Goal: Transaction & Acquisition: Purchase product/service

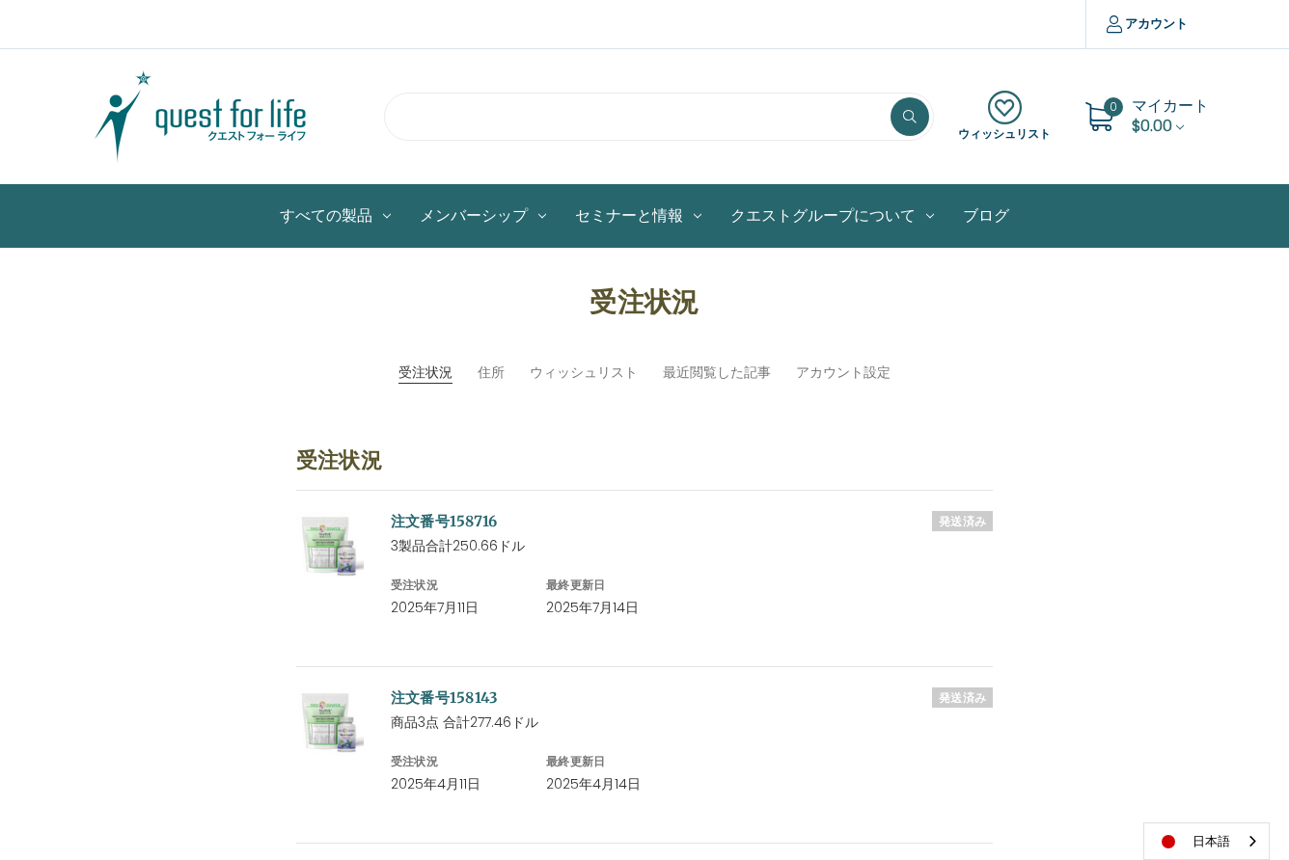
click at [435, 116] on input "search" at bounding box center [659, 117] width 550 height 48
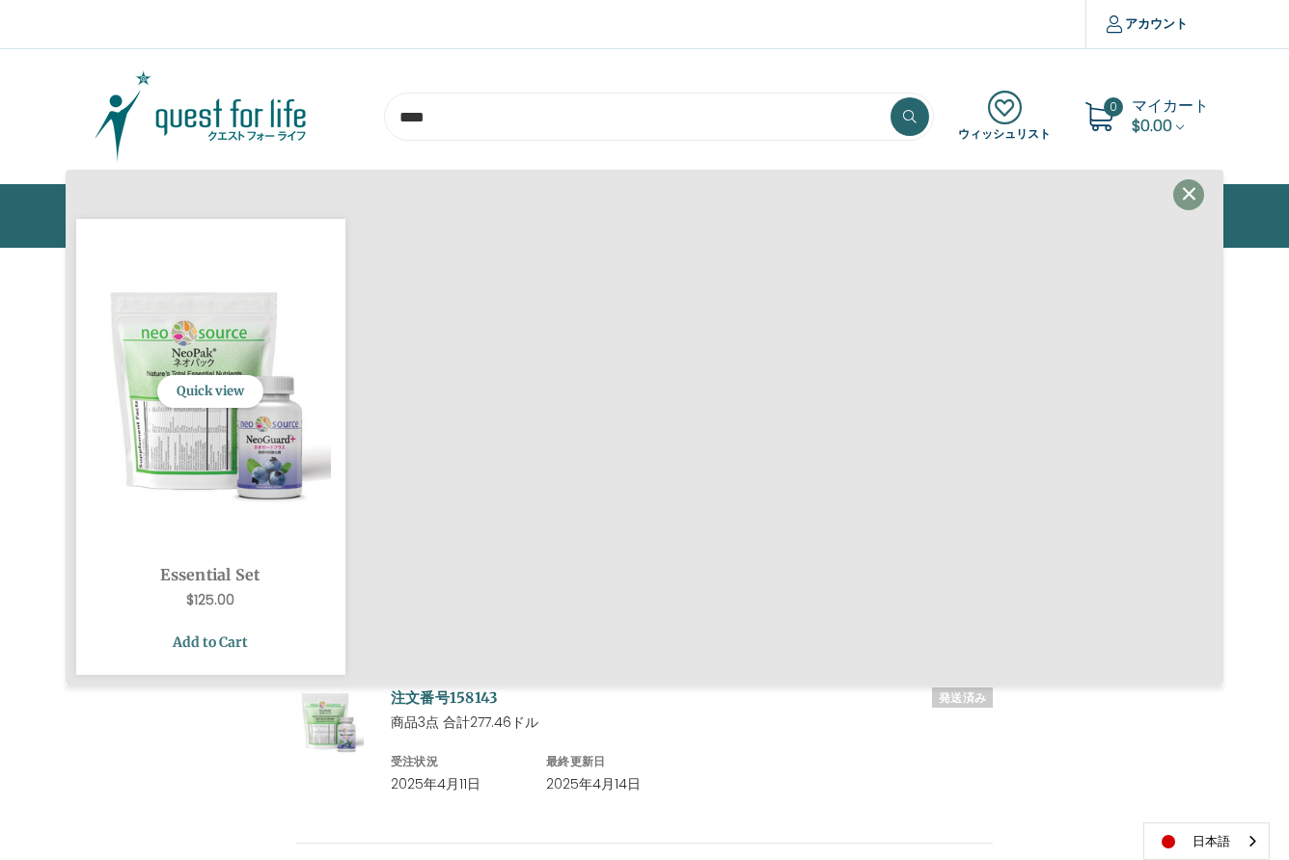
type input "****"
click at [191, 643] on link "Add to Cart" at bounding box center [211, 642] width 240 height 37
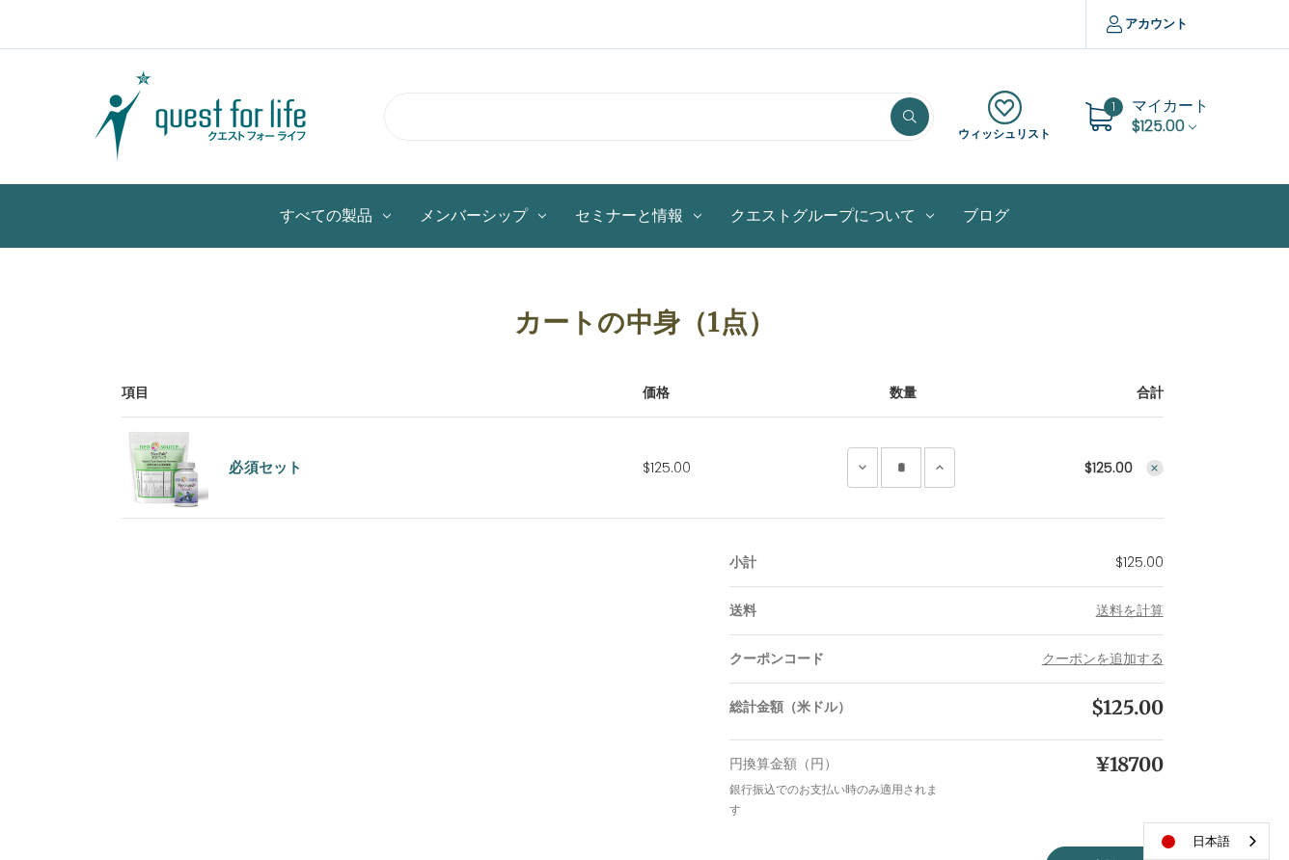
click at [421, 111] on input "search" at bounding box center [659, 117] width 550 height 48
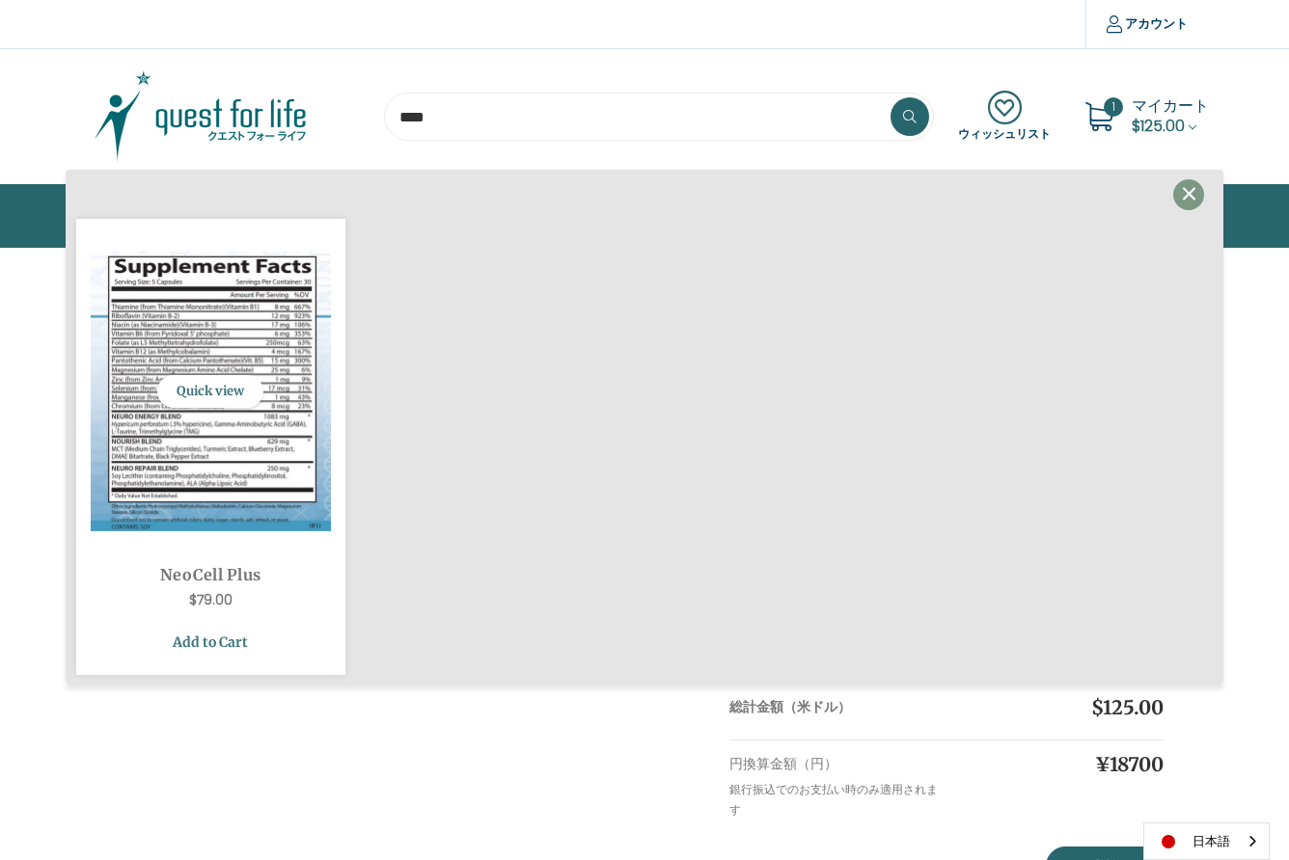
type input "****"
click at [222, 647] on link "Add to Cart" at bounding box center [211, 642] width 240 height 37
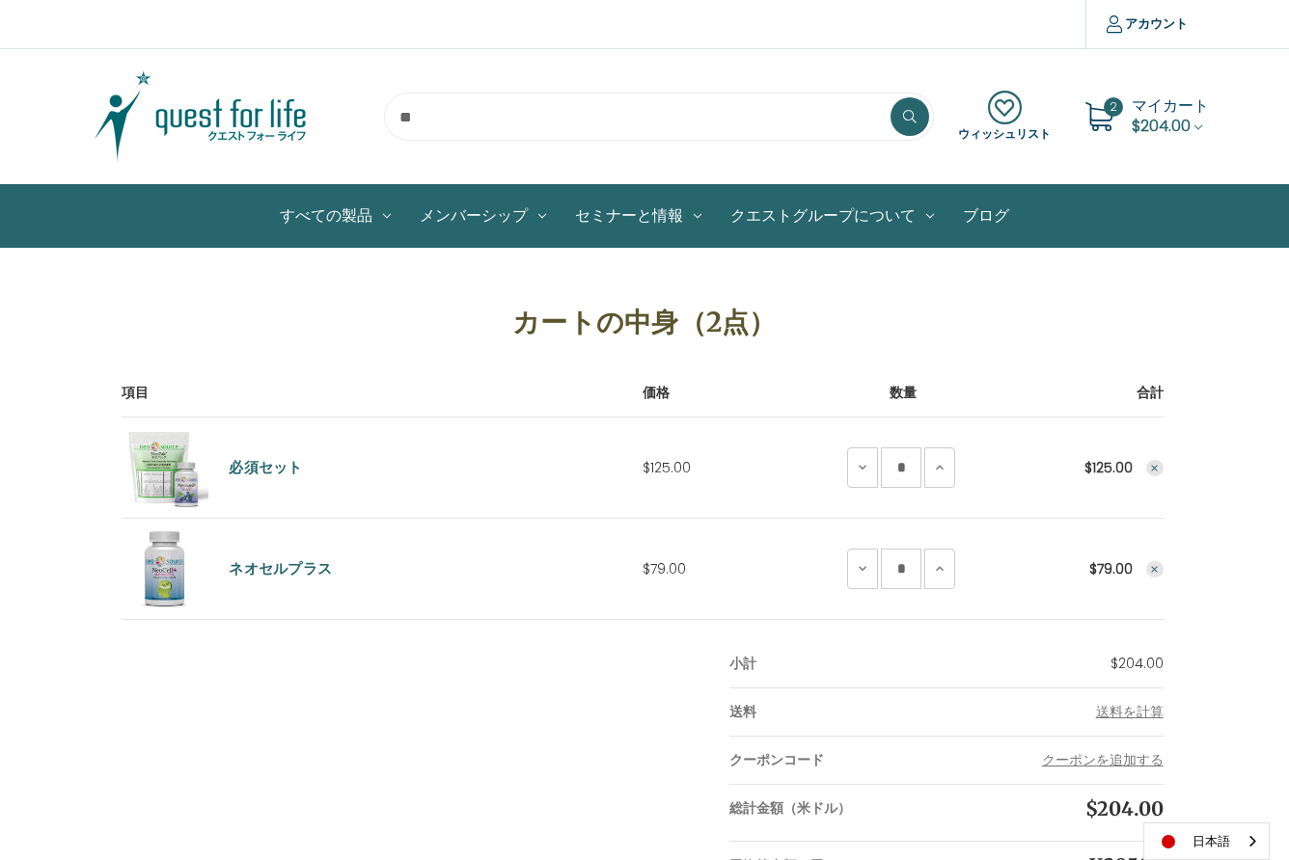
click at [431, 115] on input "search" at bounding box center [659, 117] width 550 height 48
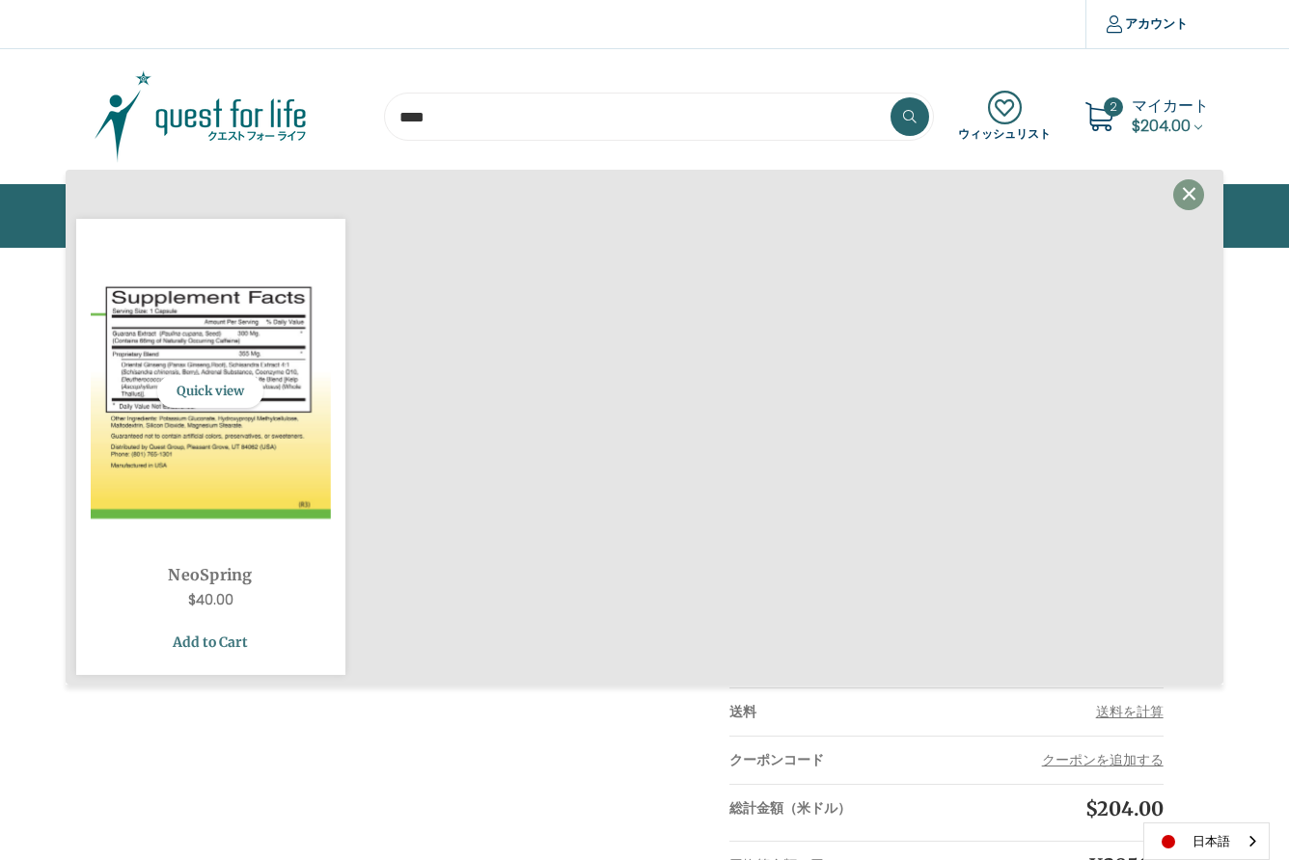
type input "****"
click at [199, 647] on link "Add to Cart" at bounding box center [211, 642] width 240 height 37
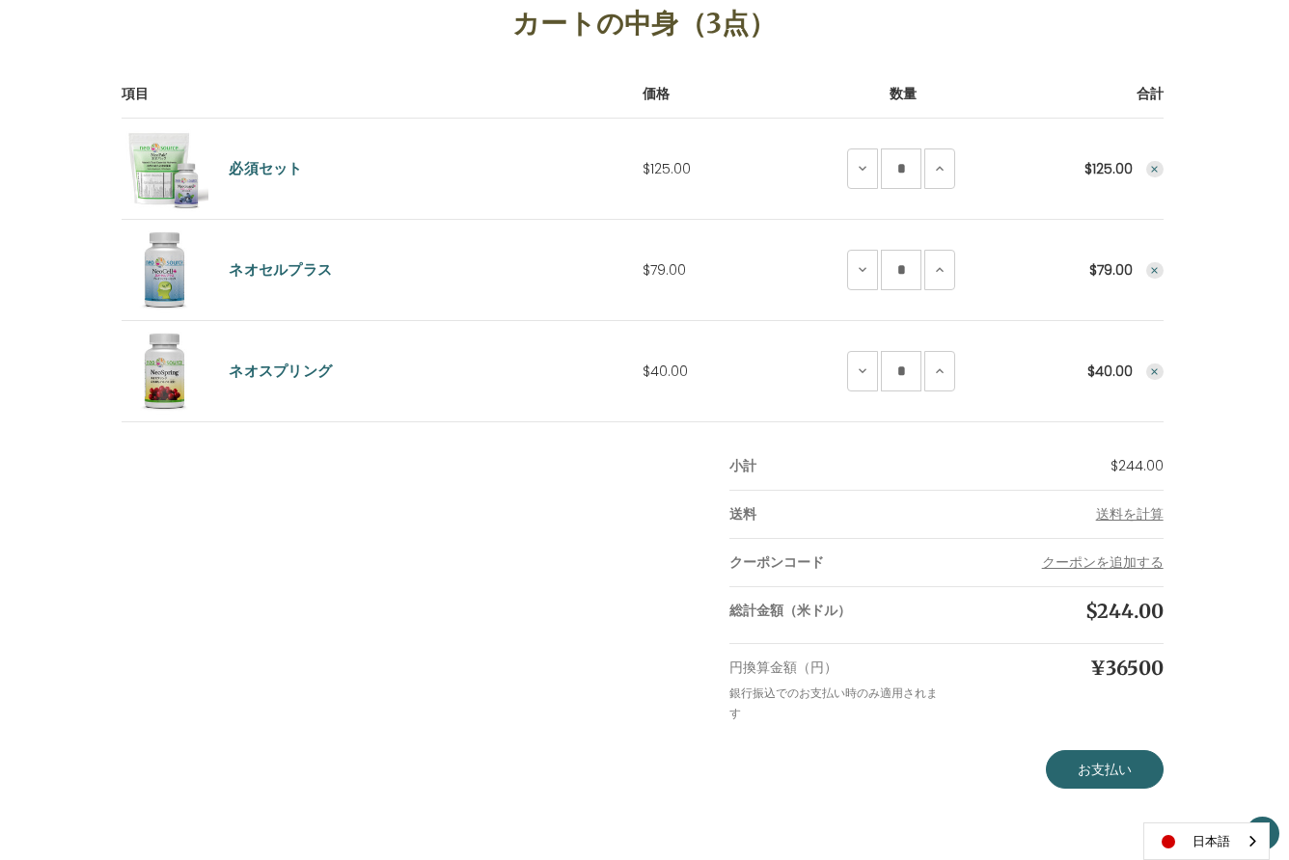
scroll to position [300, 0]
click at [1091, 773] on link "お支払い" at bounding box center [1105, 769] width 118 height 39
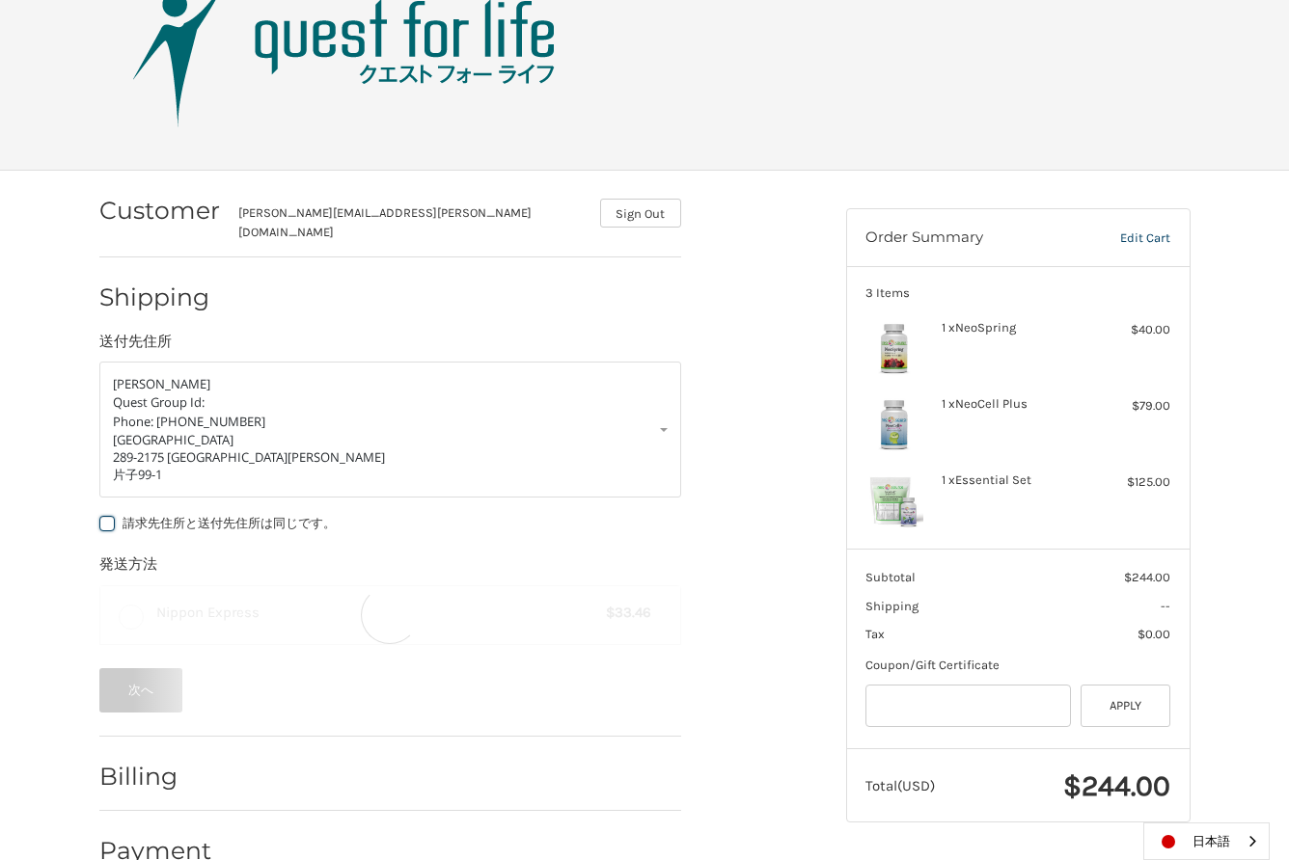
scroll to position [99, 0]
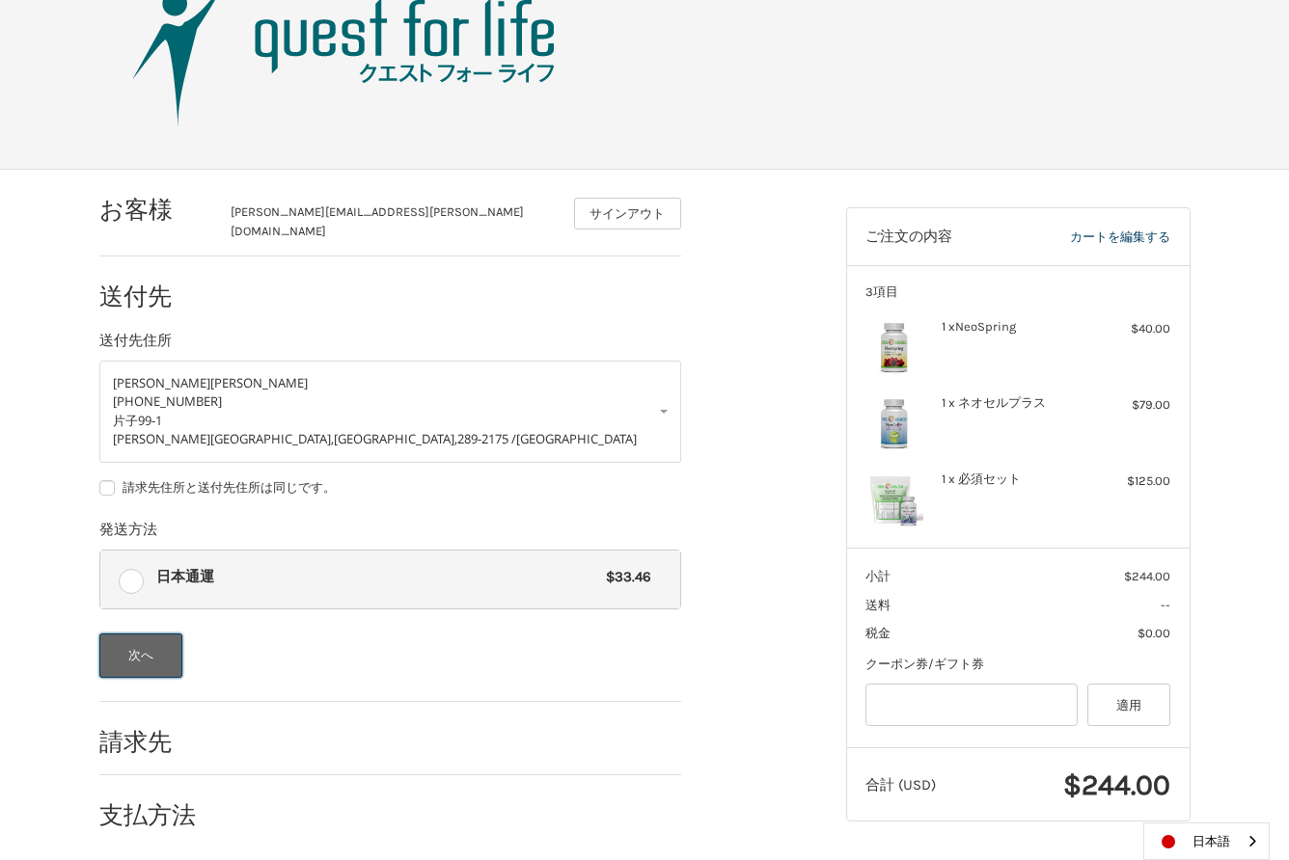
click at [148, 642] on button "次へ" at bounding box center [141, 656] width 84 height 44
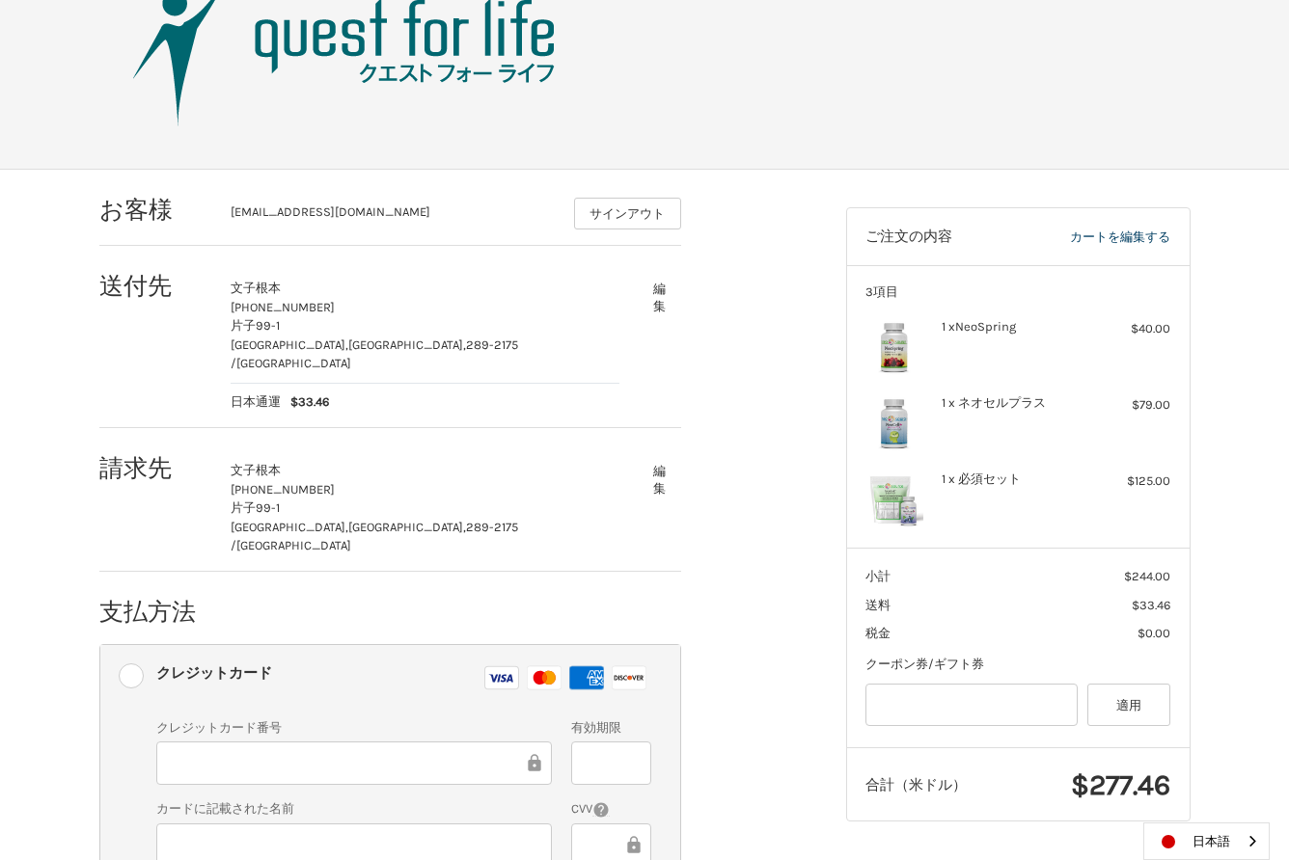
scroll to position [268, 0]
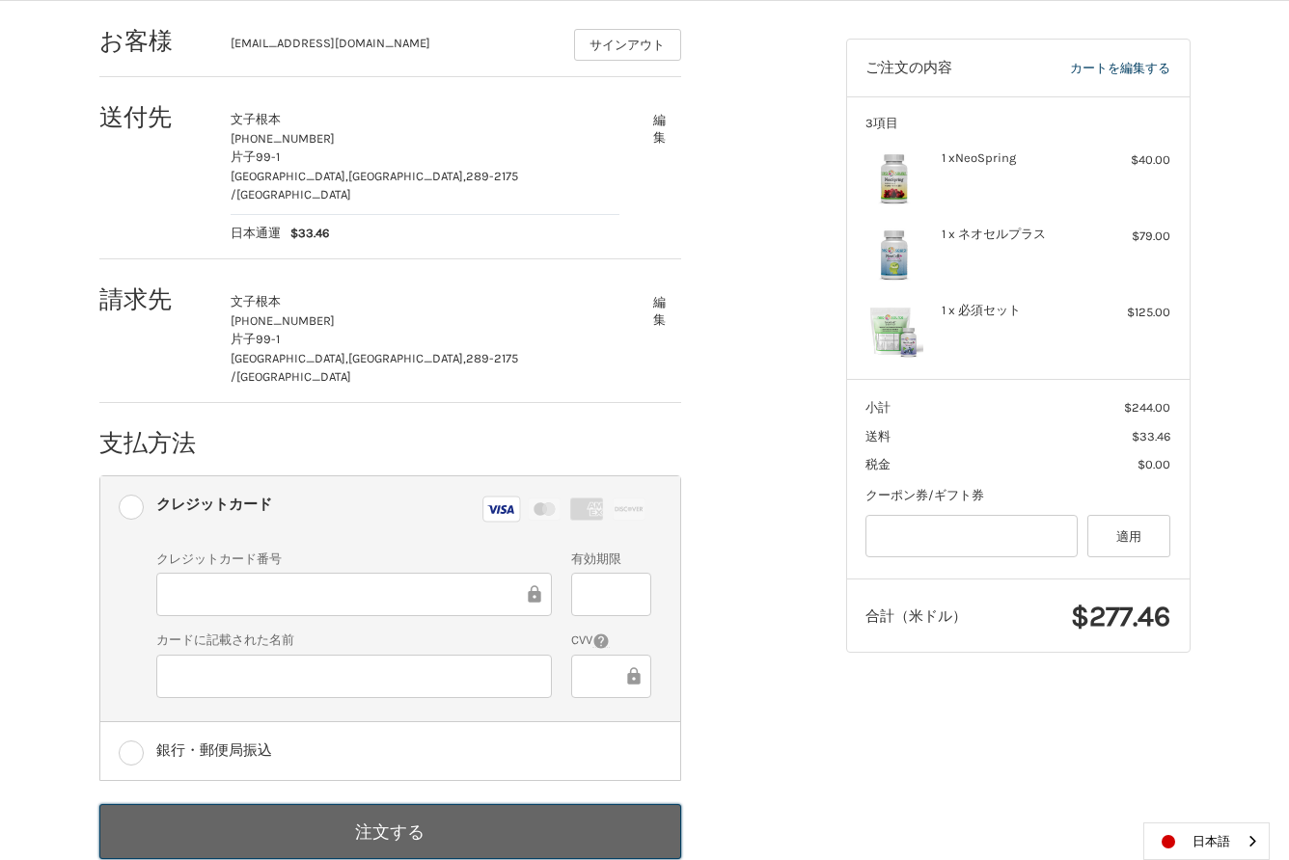
click at [384, 805] on button "注文する" at bounding box center [390, 832] width 582 height 55
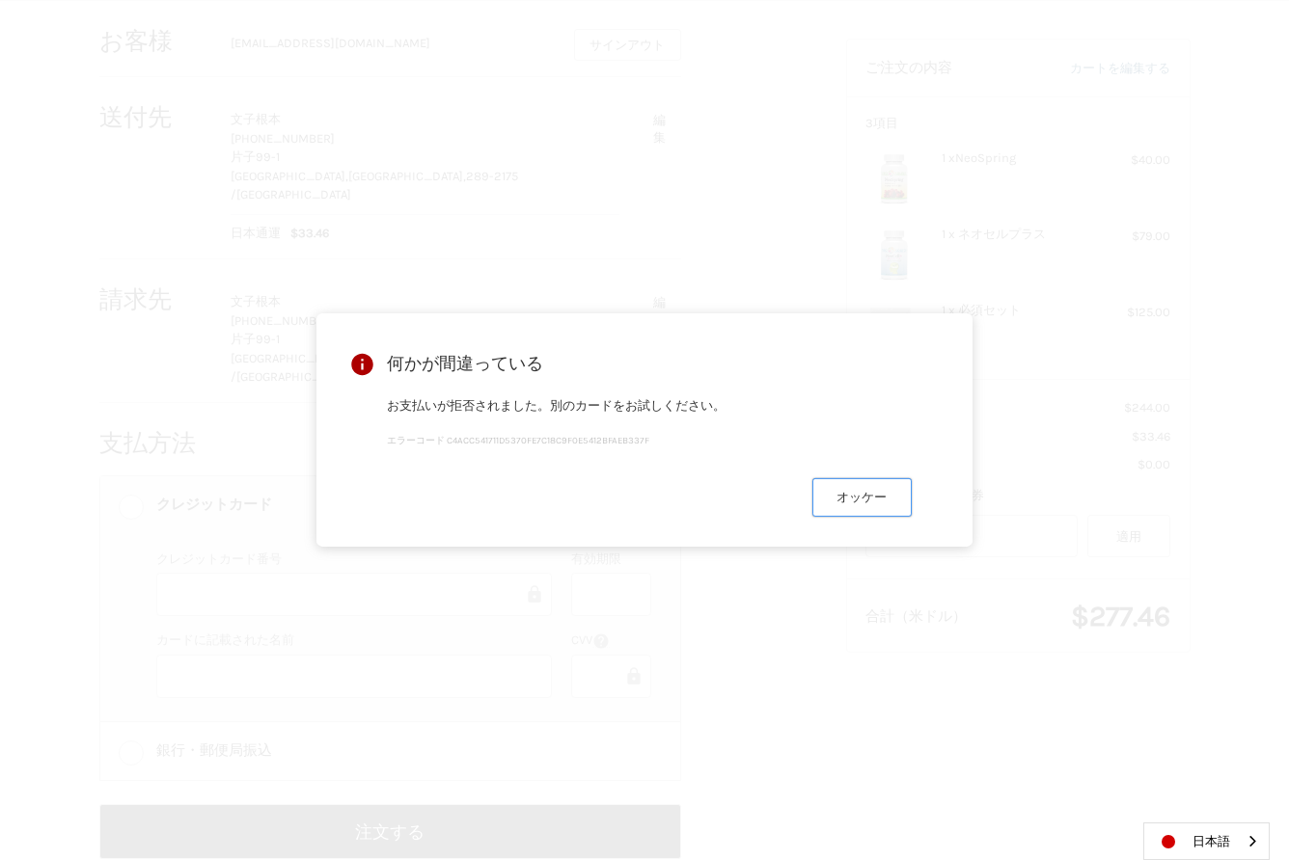
click at [867, 501] on button "オッケー" at bounding box center [861, 497] width 99 height 38
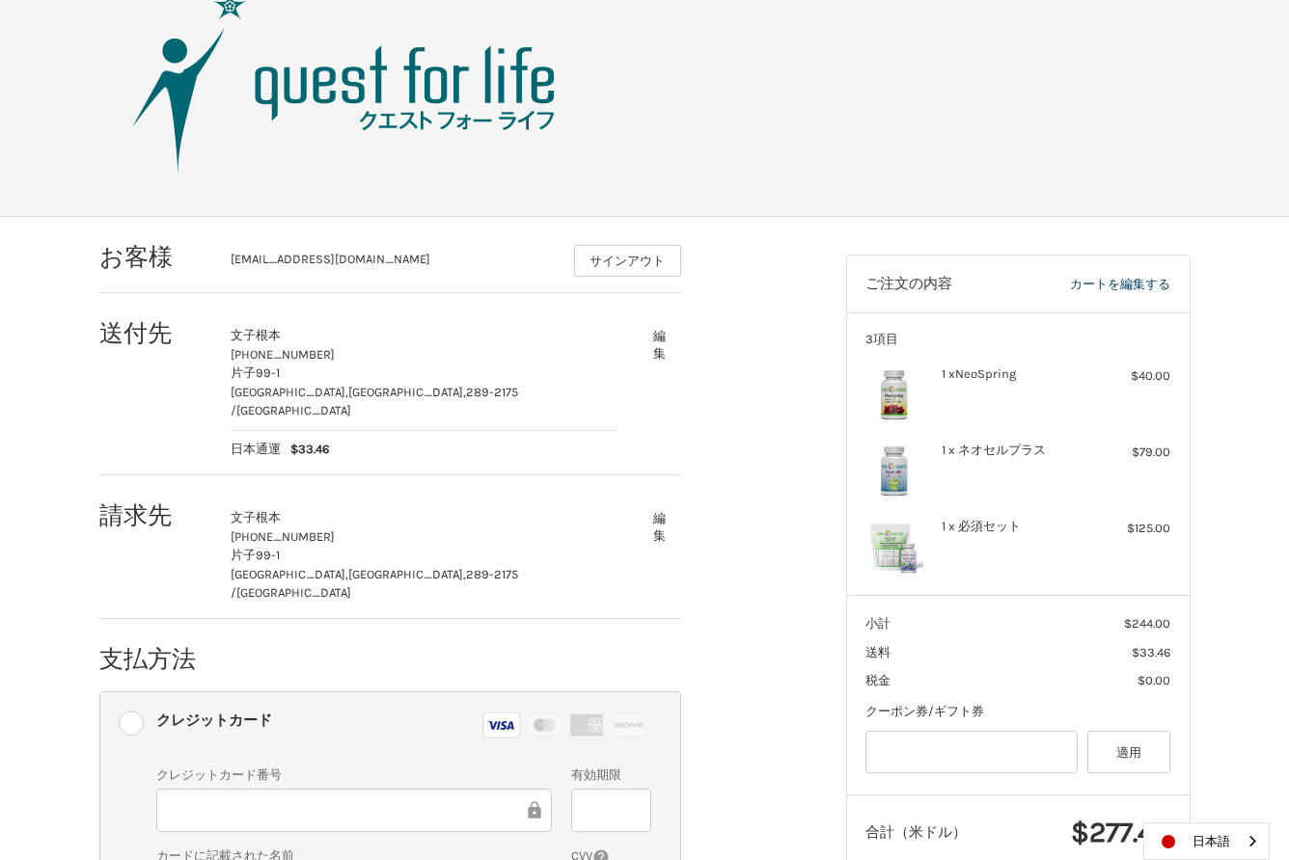
scroll to position [0, 0]
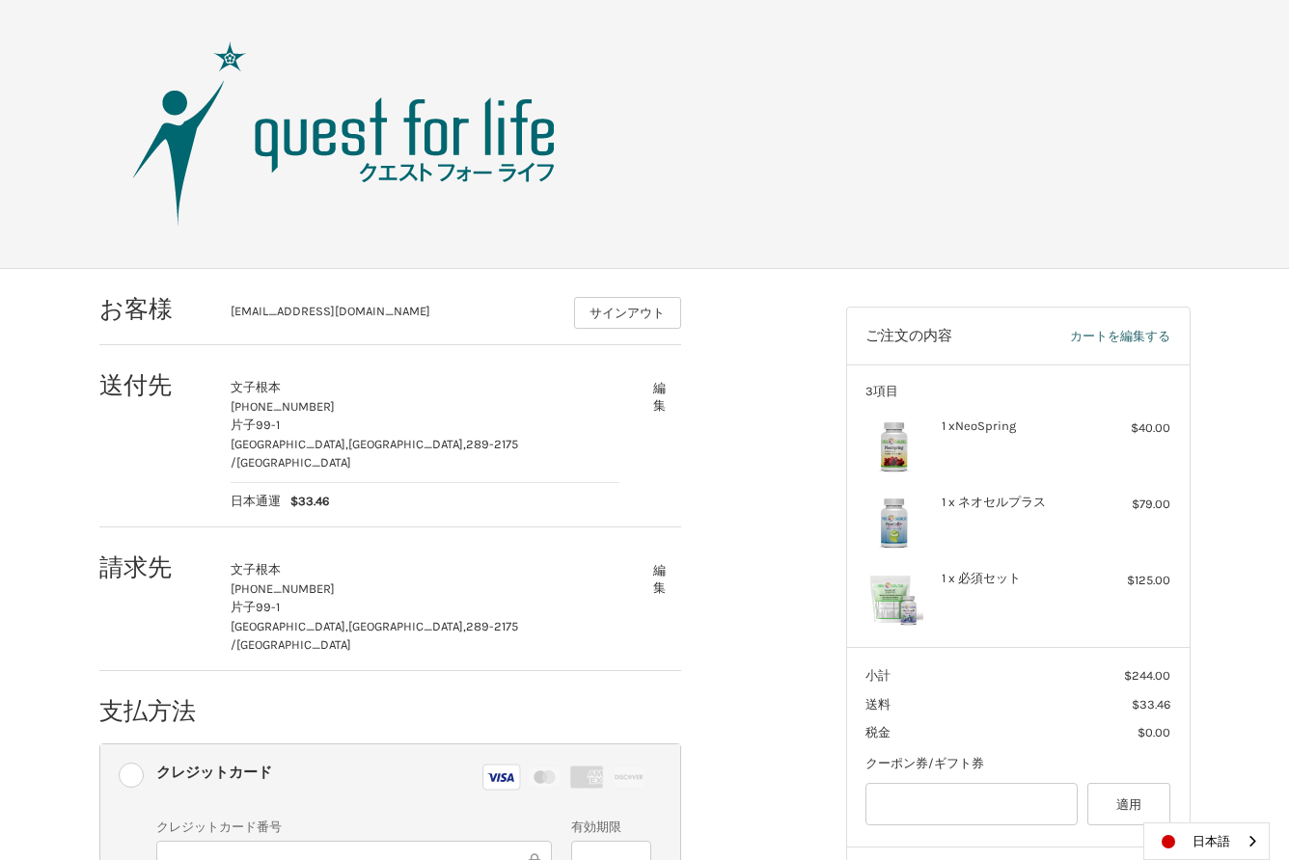
click at [1141, 332] on link "カートを編集する" at bounding box center [1088, 336] width 163 height 19
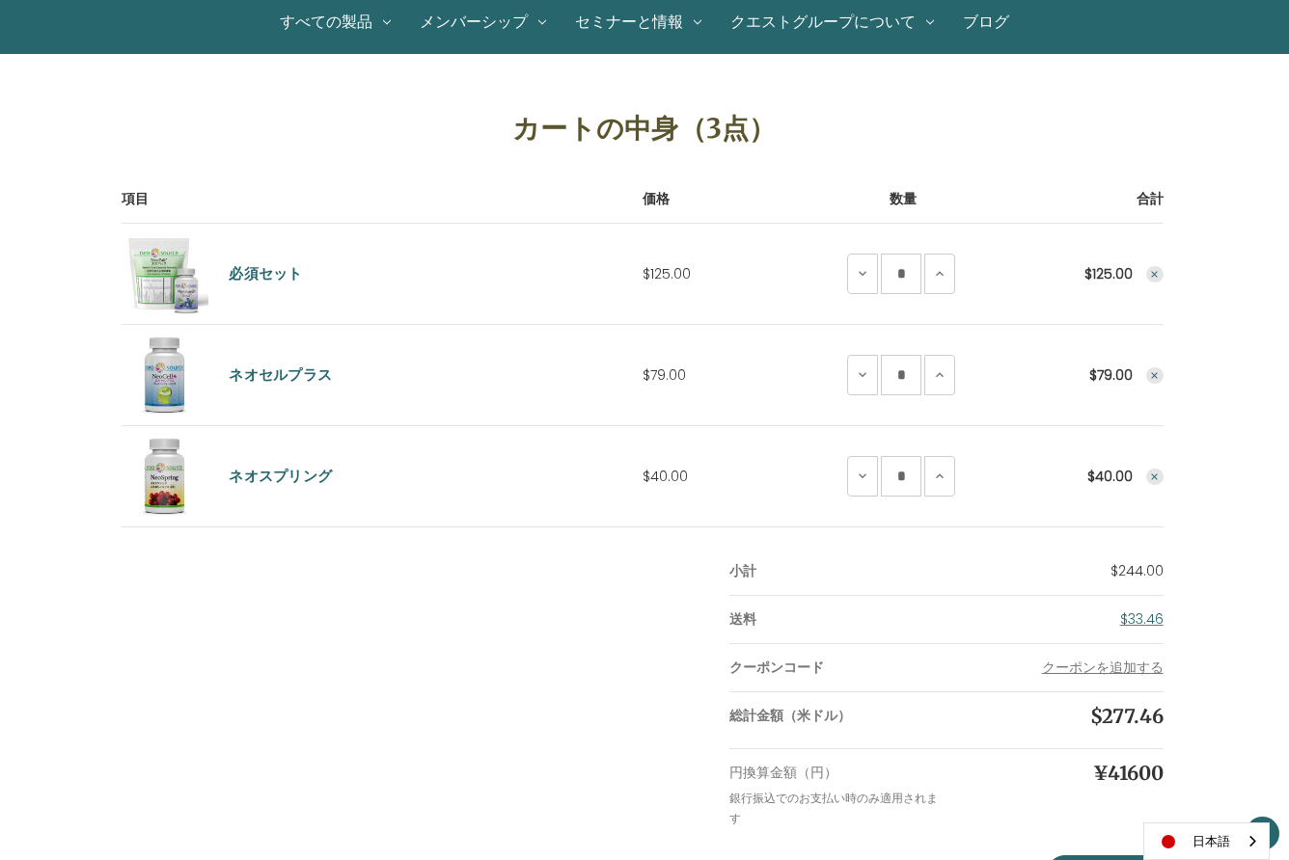
scroll to position [198, 0]
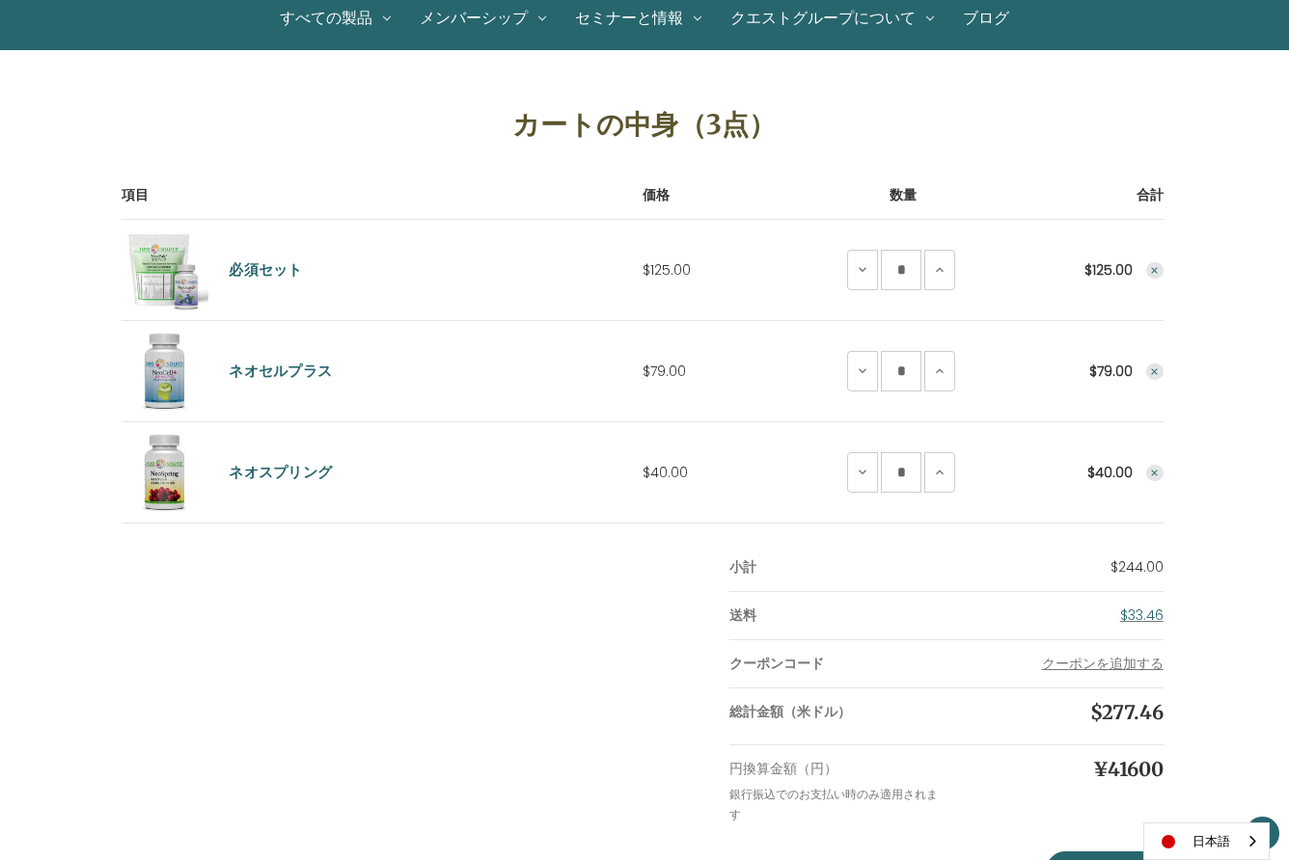
click at [1156, 272] on use "Remove Essential Set from cart" at bounding box center [1154, 270] width 7 height 7
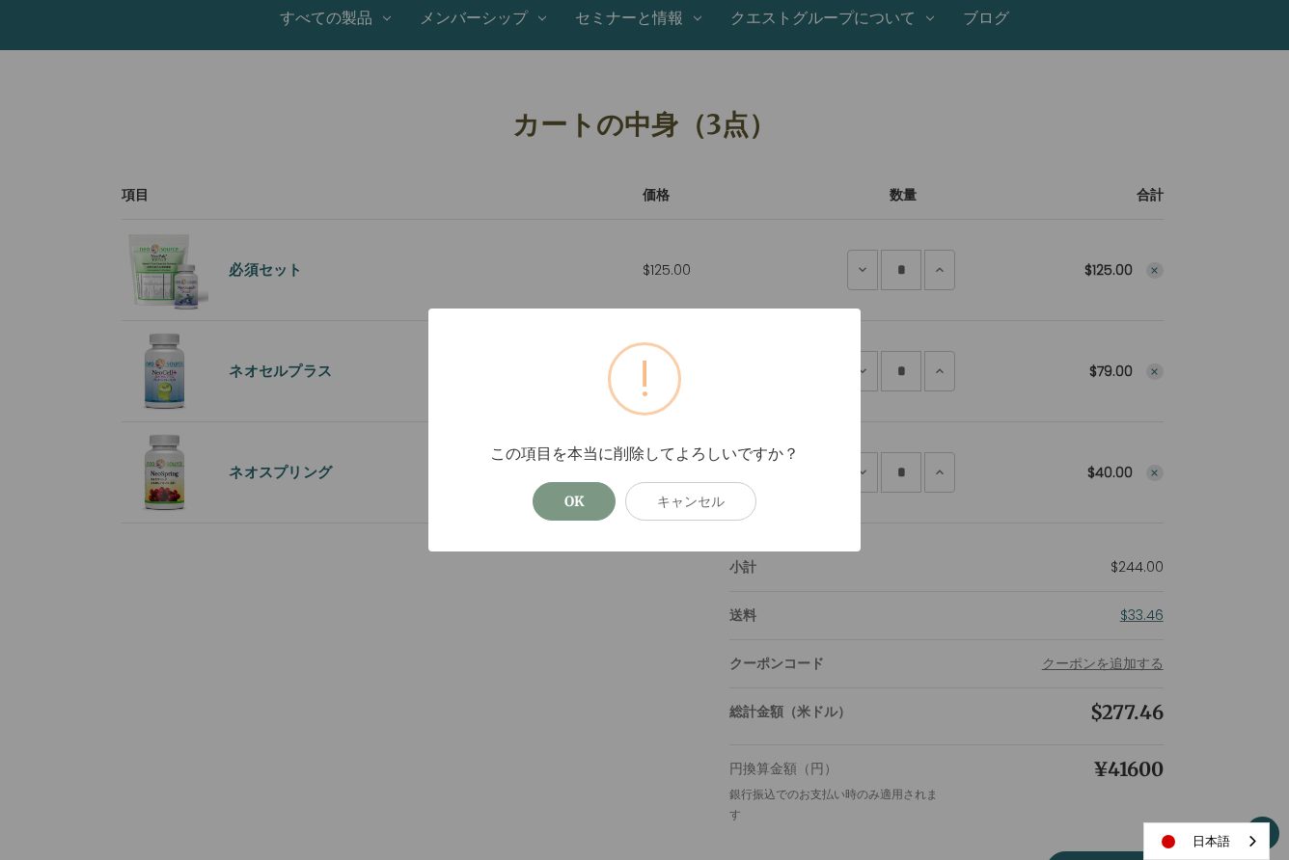
click at [573, 499] on button "OK" at bounding box center [573, 501] width 83 height 39
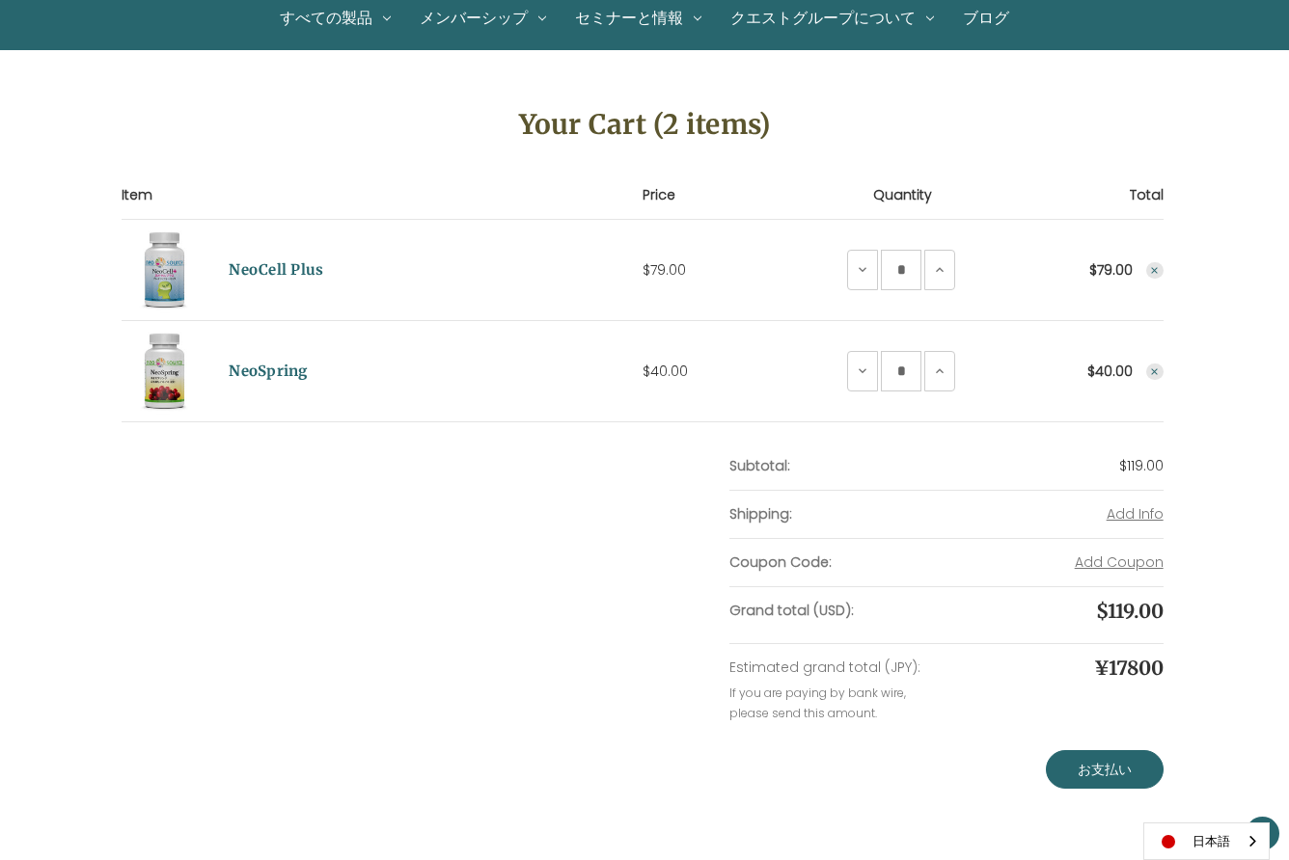
click at [1152, 270] on icon "Remove NeoCell Plus from cart" at bounding box center [1155, 271] width 12 height 12
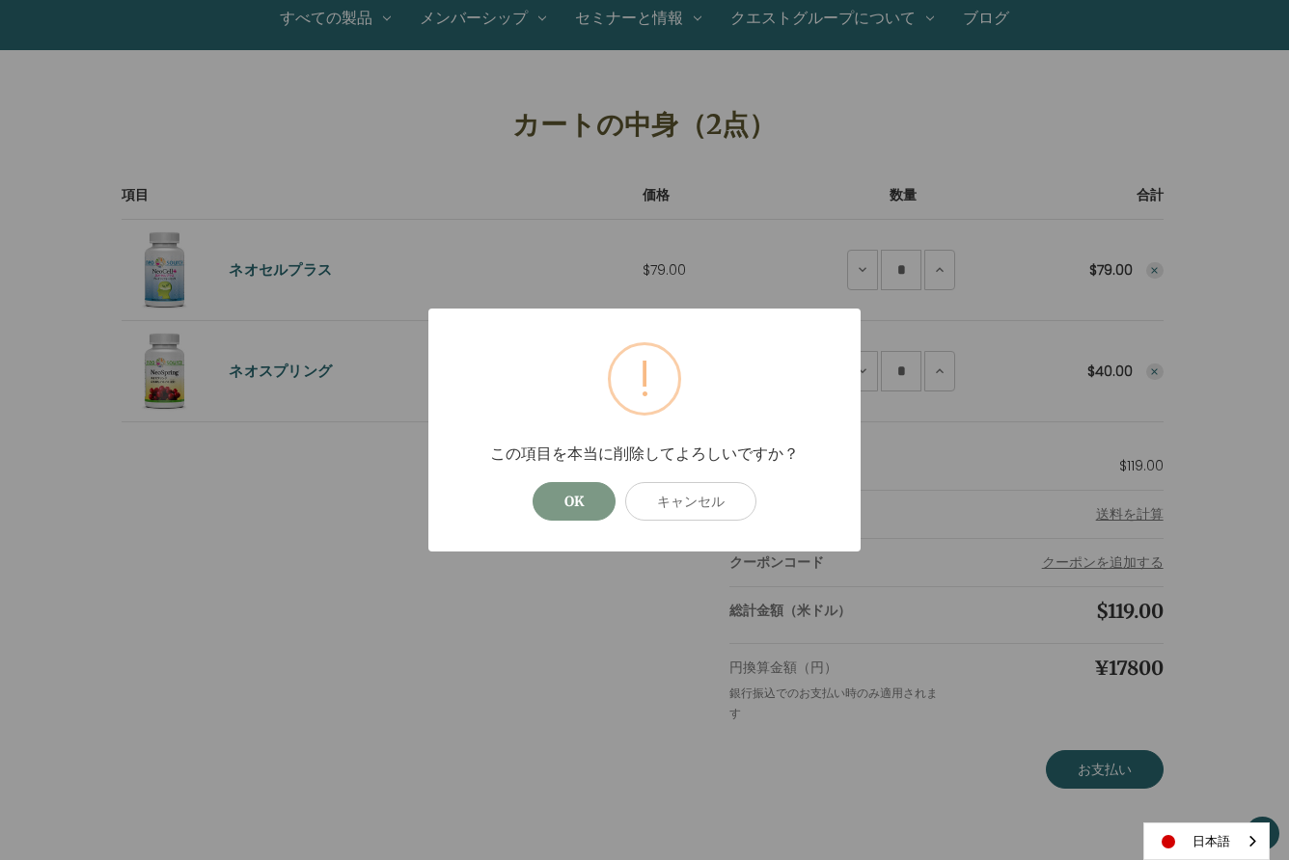
click at [577, 505] on button "OK" at bounding box center [573, 501] width 83 height 39
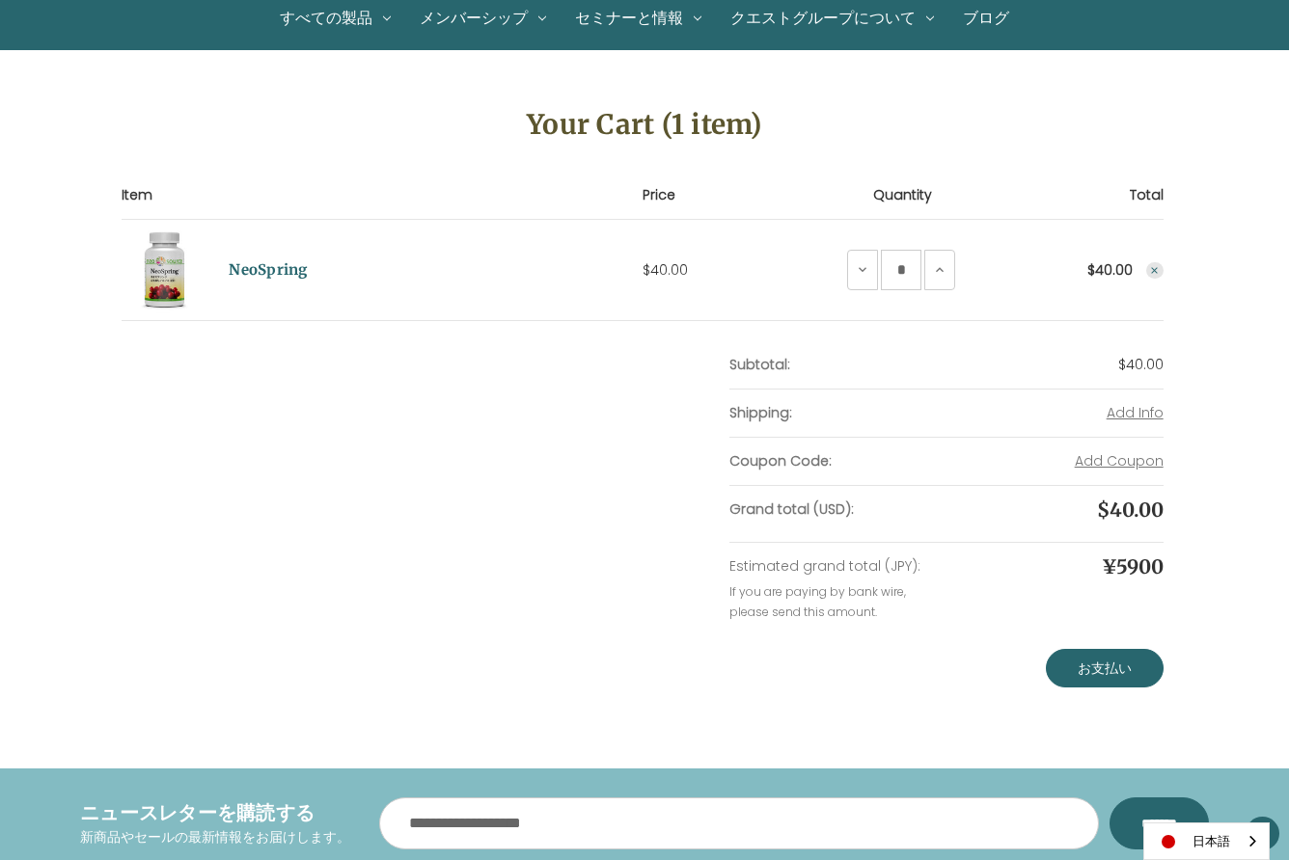
click at [1152, 271] on icon "Remove NeoSpring from cart" at bounding box center [1155, 271] width 12 height 12
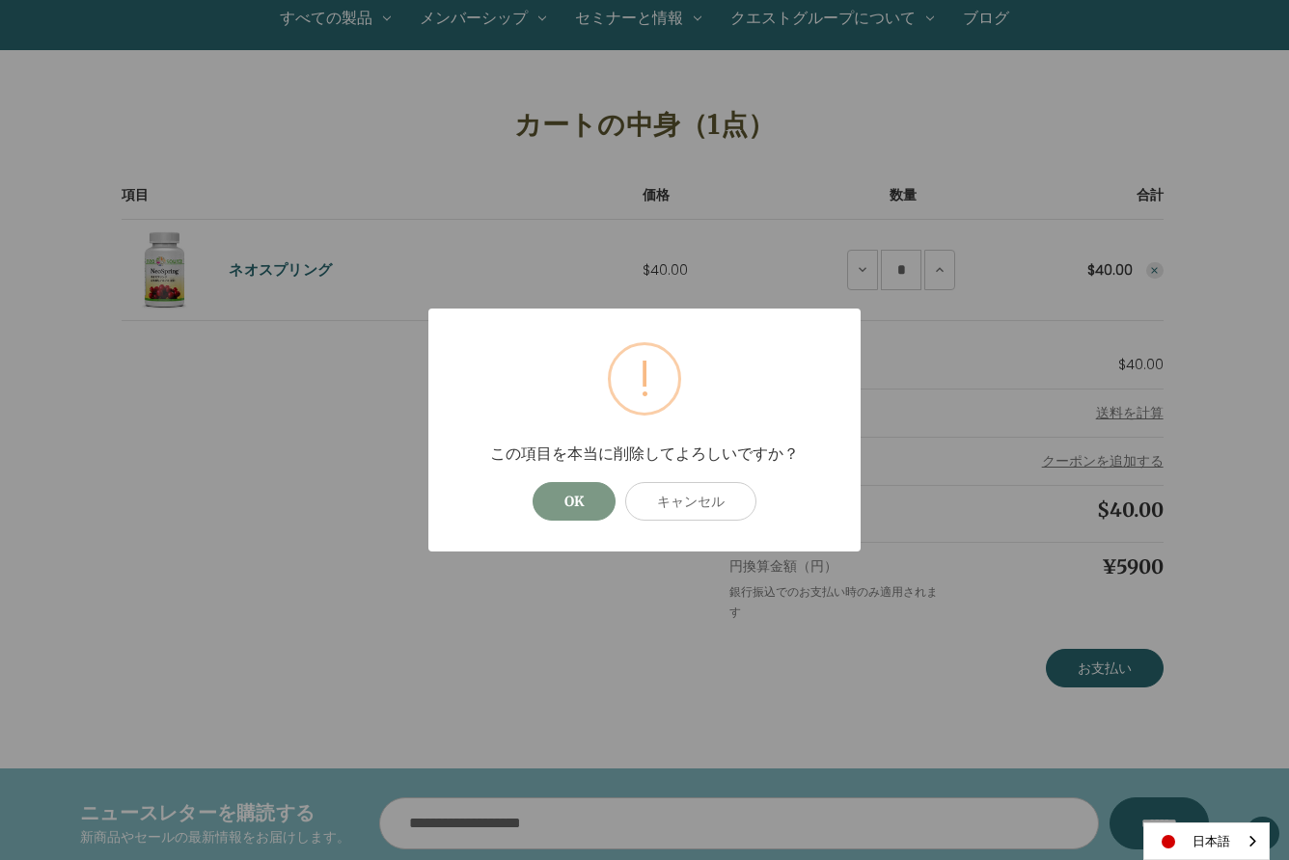
click at [569, 496] on button "OK" at bounding box center [573, 501] width 83 height 39
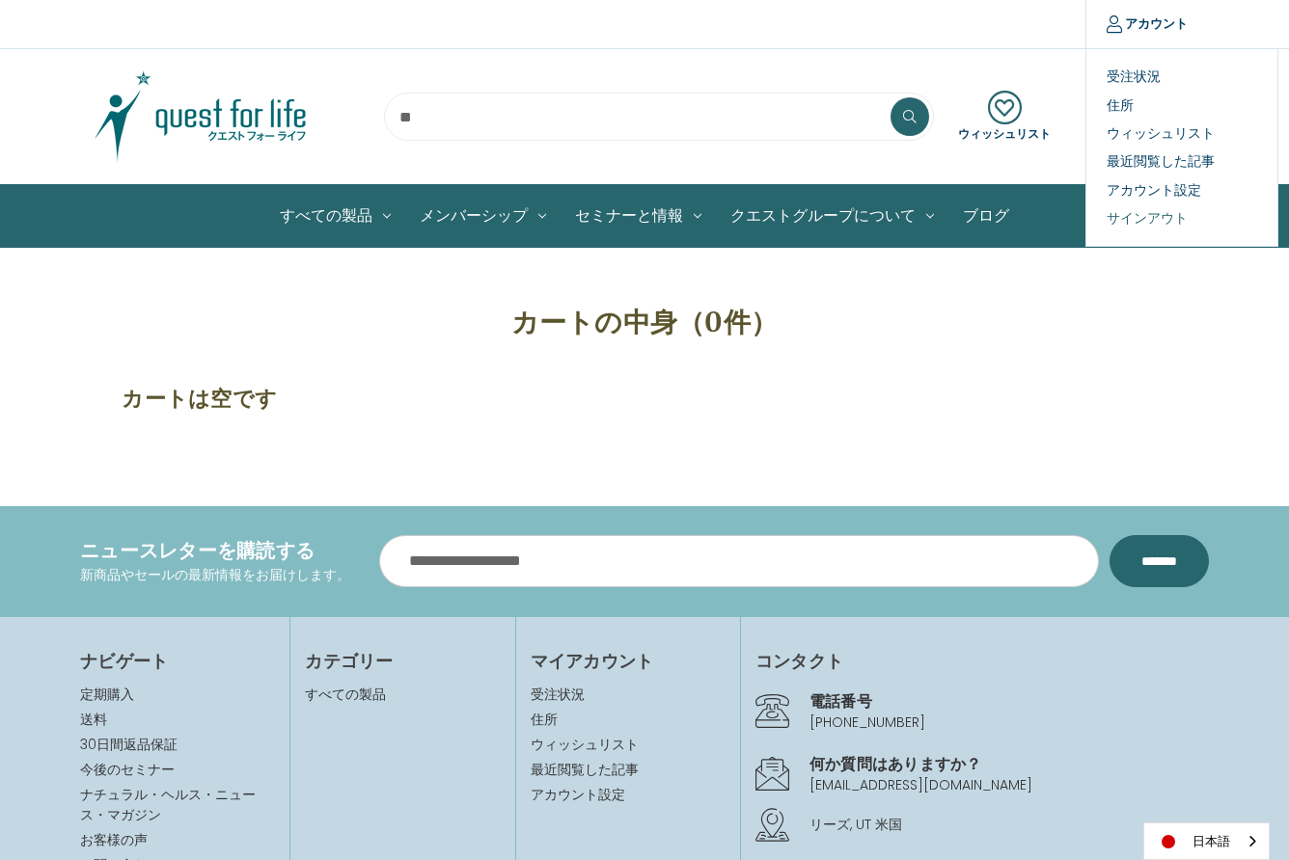
click at [1152, 215] on link "サインアウト" at bounding box center [1181, 219] width 191 height 28
